Goal: Find specific page/section

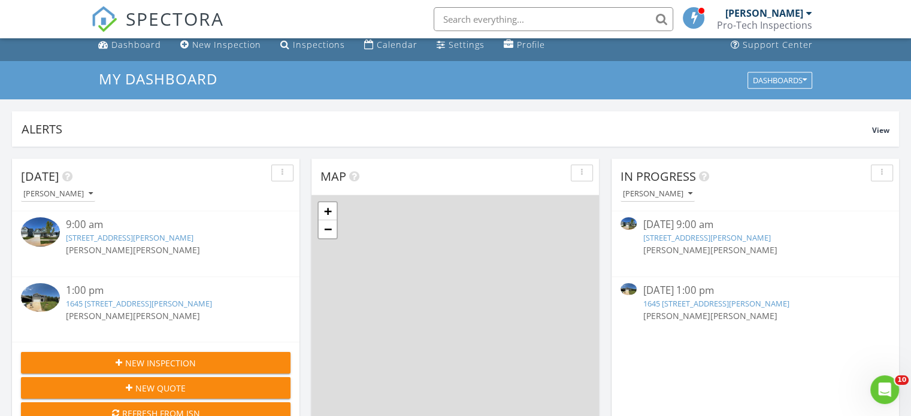
scroll to position [14, 0]
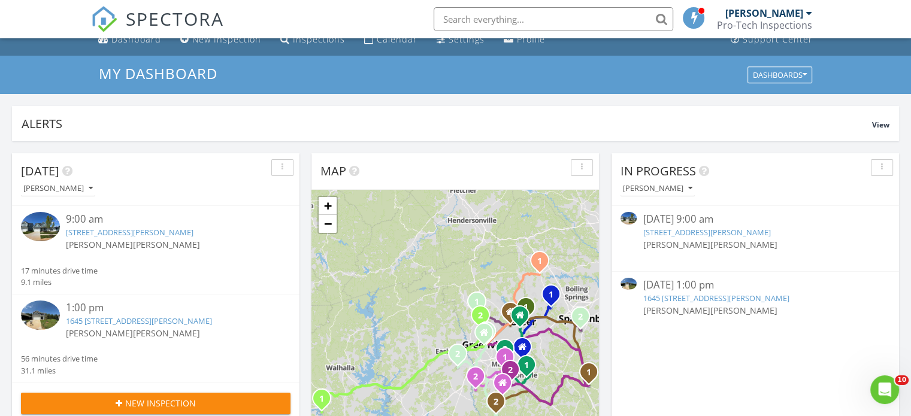
click at [43, 232] on img at bounding box center [40, 226] width 39 height 29
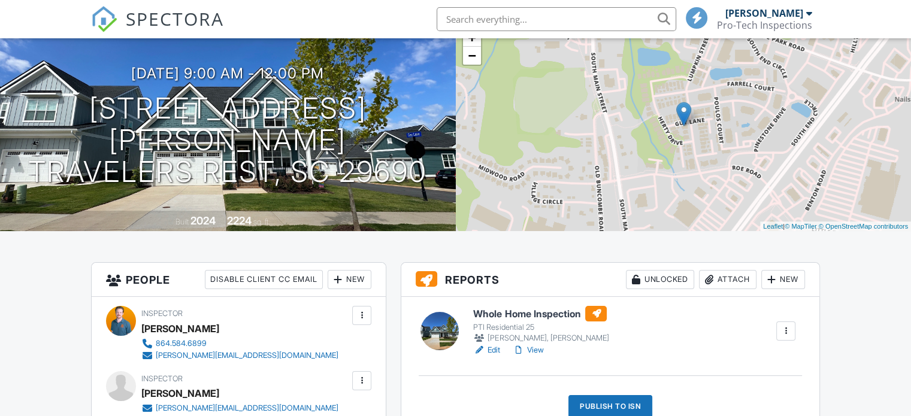
click at [533, 349] on link "View" at bounding box center [527, 350] width 31 height 12
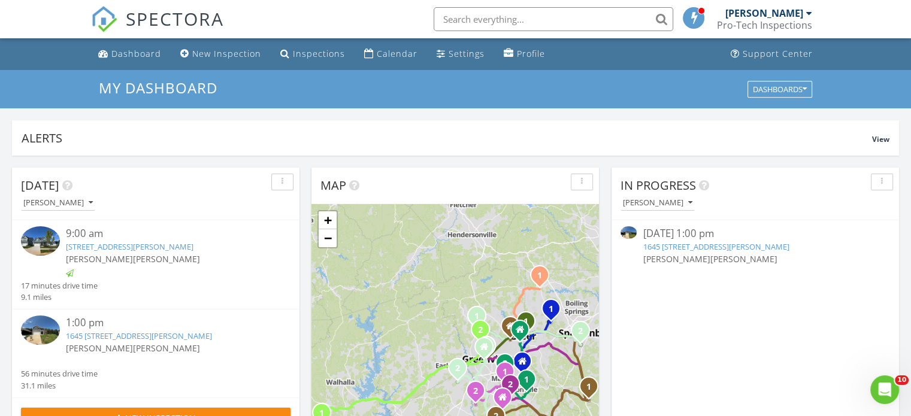
click at [41, 333] on img at bounding box center [40, 330] width 39 height 29
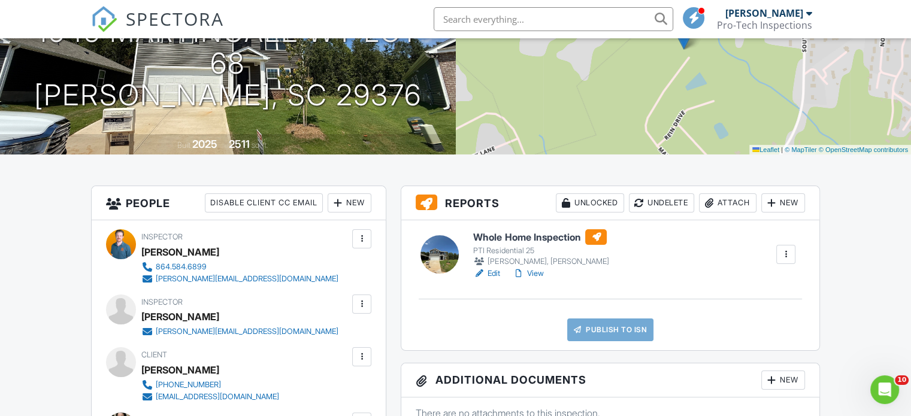
scroll to position [167, 0]
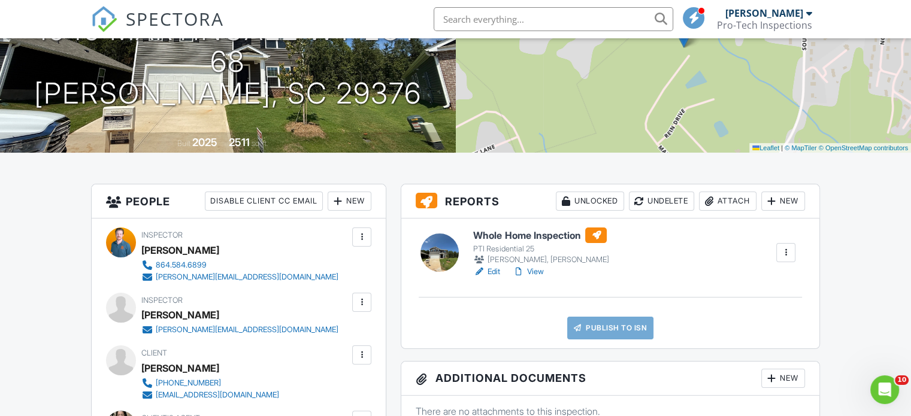
click at [533, 266] on link "View" at bounding box center [527, 272] width 31 height 12
